Goal: Information Seeking & Learning: Learn about a topic

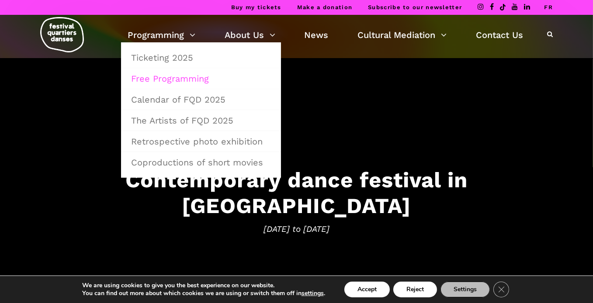
click at [183, 77] on link "Free Programming" at bounding box center [201, 79] width 150 height 20
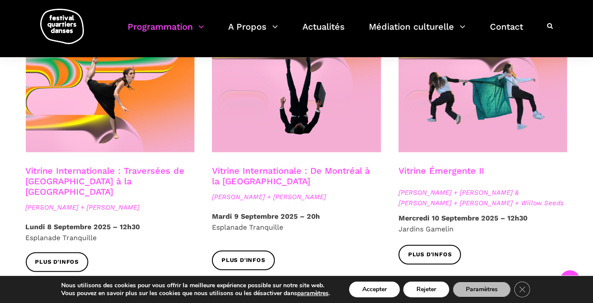
scroll to position [752, 0]
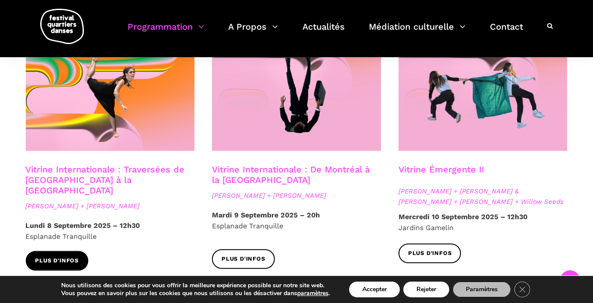
click at [61, 256] on span "Plus d'infos" at bounding box center [57, 260] width 44 height 9
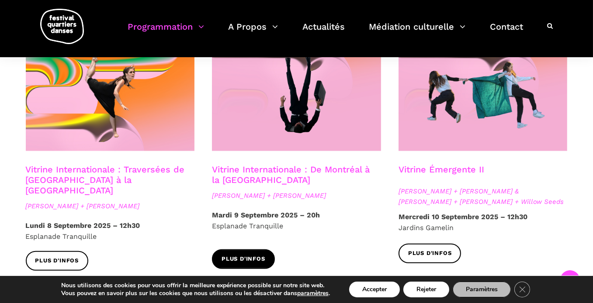
click at [237, 255] on span "Plus d'infos" at bounding box center [244, 259] width 44 height 9
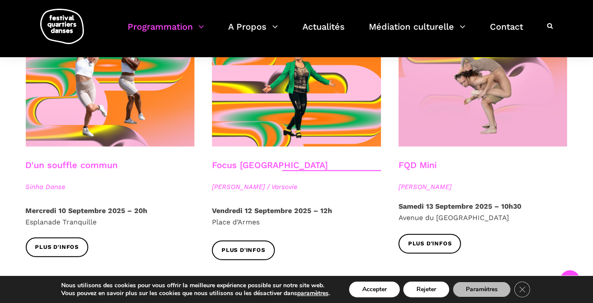
scroll to position [1003, 0]
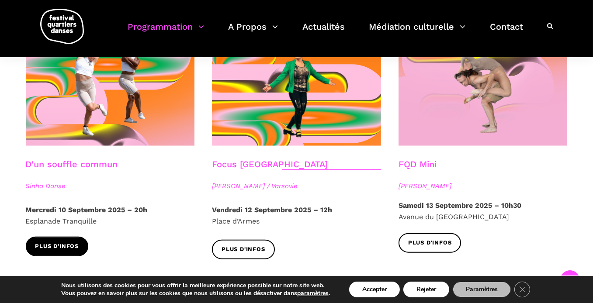
click at [60, 242] on span "Plus d'infos" at bounding box center [57, 246] width 44 height 9
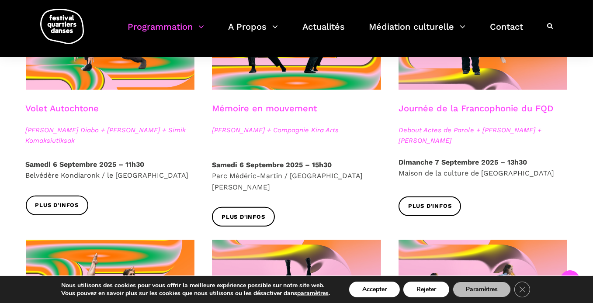
scroll to position [546, 0]
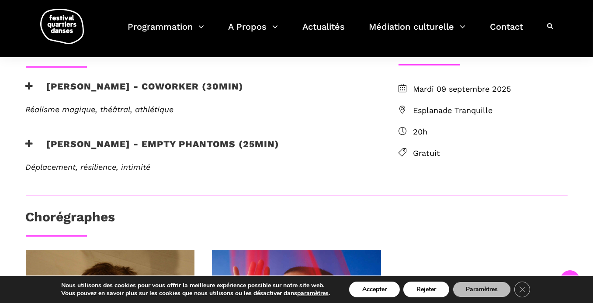
scroll to position [248, 0]
